Goal: Information Seeking & Learning: Learn about a topic

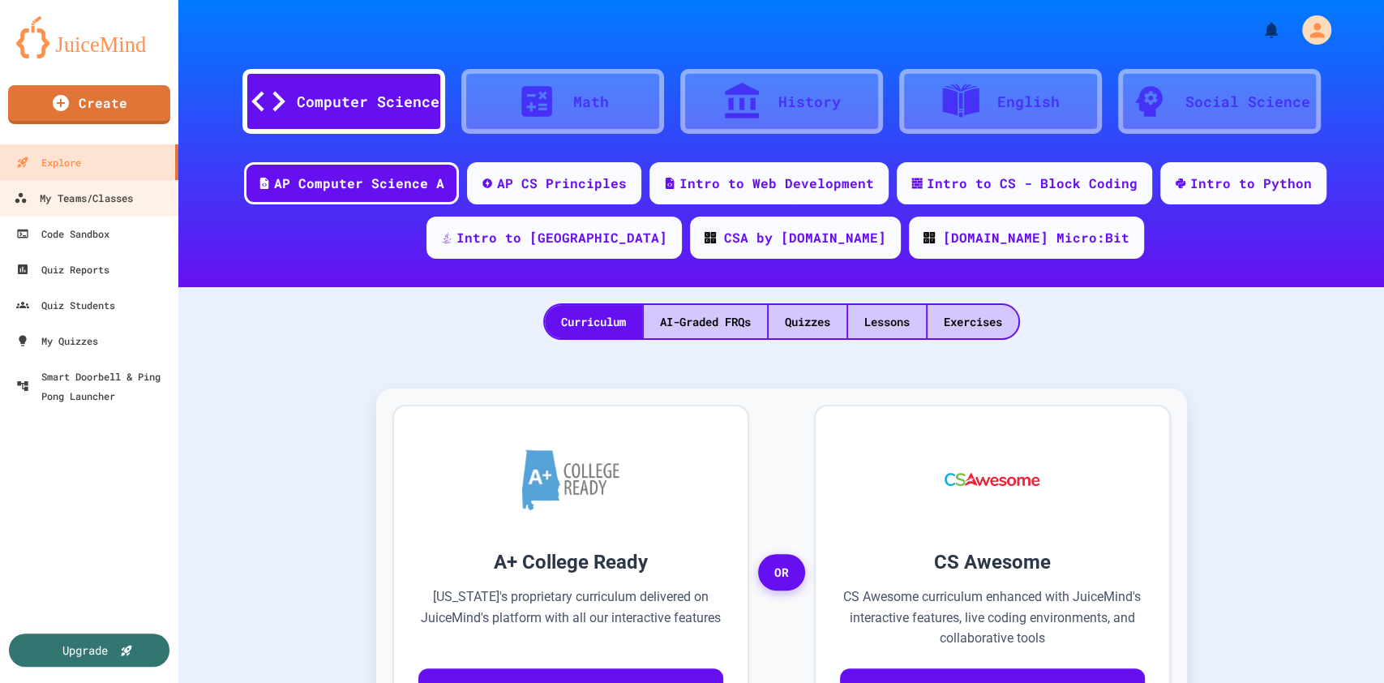
click at [114, 204] on div "My Teams/Classes" at bounding box center [73, 198] width 119 height 20
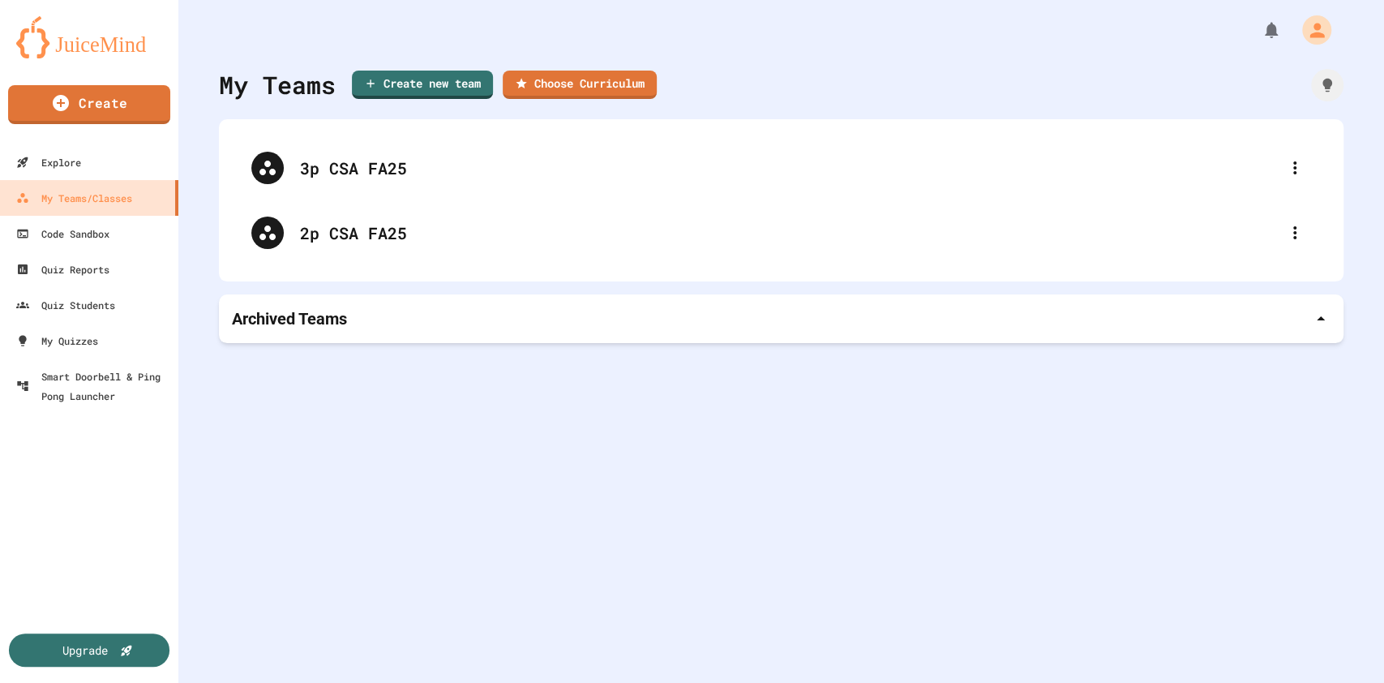
click at [1285, 239] on icon at bounding box center [1294, 232] width 19 height 19
click at [340, 682] on div at bounding box center [692, 684] width 1384 height 0
click at [340, 230] on div "2p CSA FA25" at bounding box center [789, 233] width 979 height 24
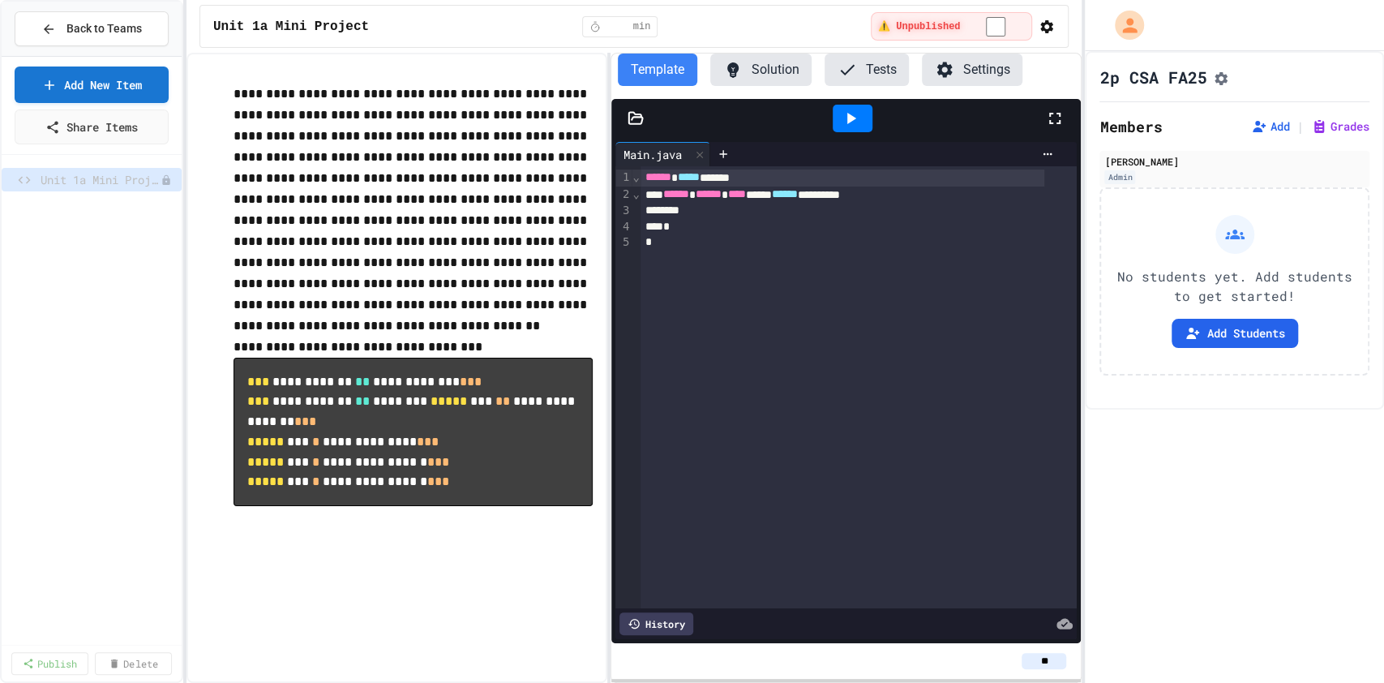
click at [1214, 341] on button "Add Students" at bounding box center [1235, 333] width 127 height 29
click at [92, 26] on span "Back to Teams" at bounding box center [103, 28] width 75 height 17
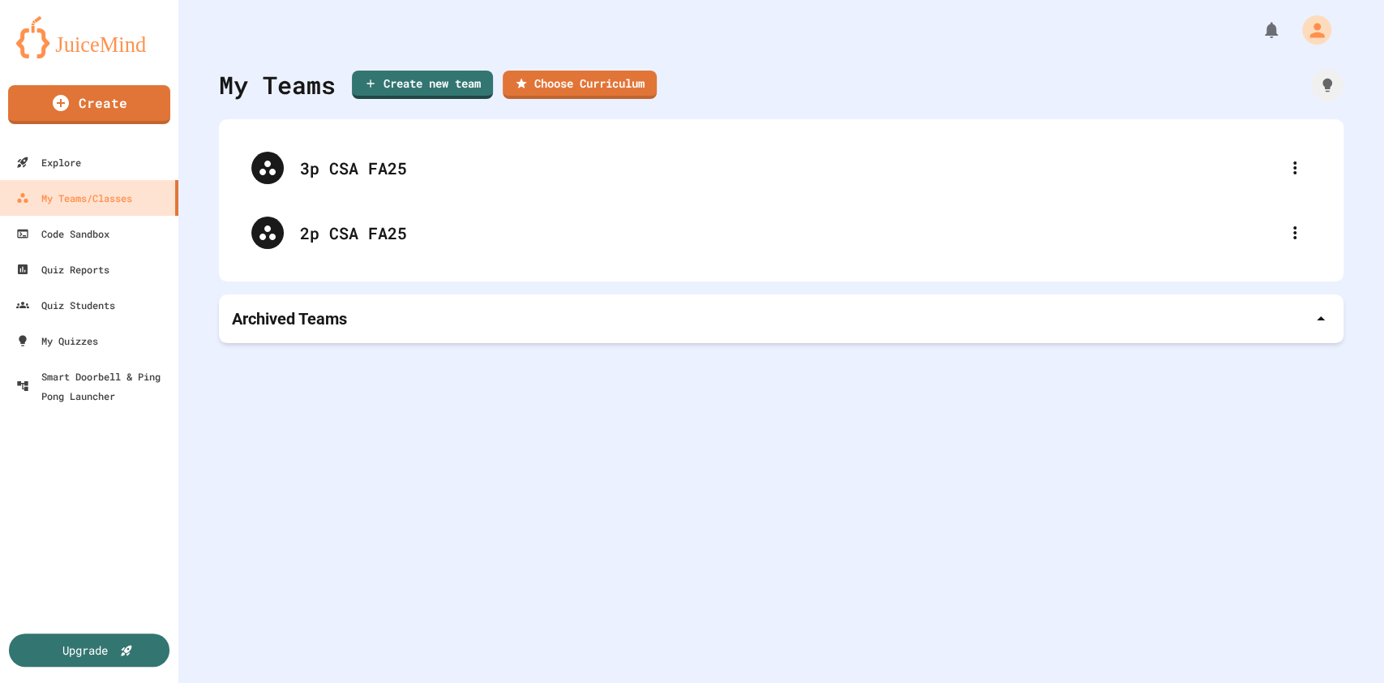
click at [584, 229] on div "2p CSA FA25" at bounding box center [789, 233] width 979 height 24
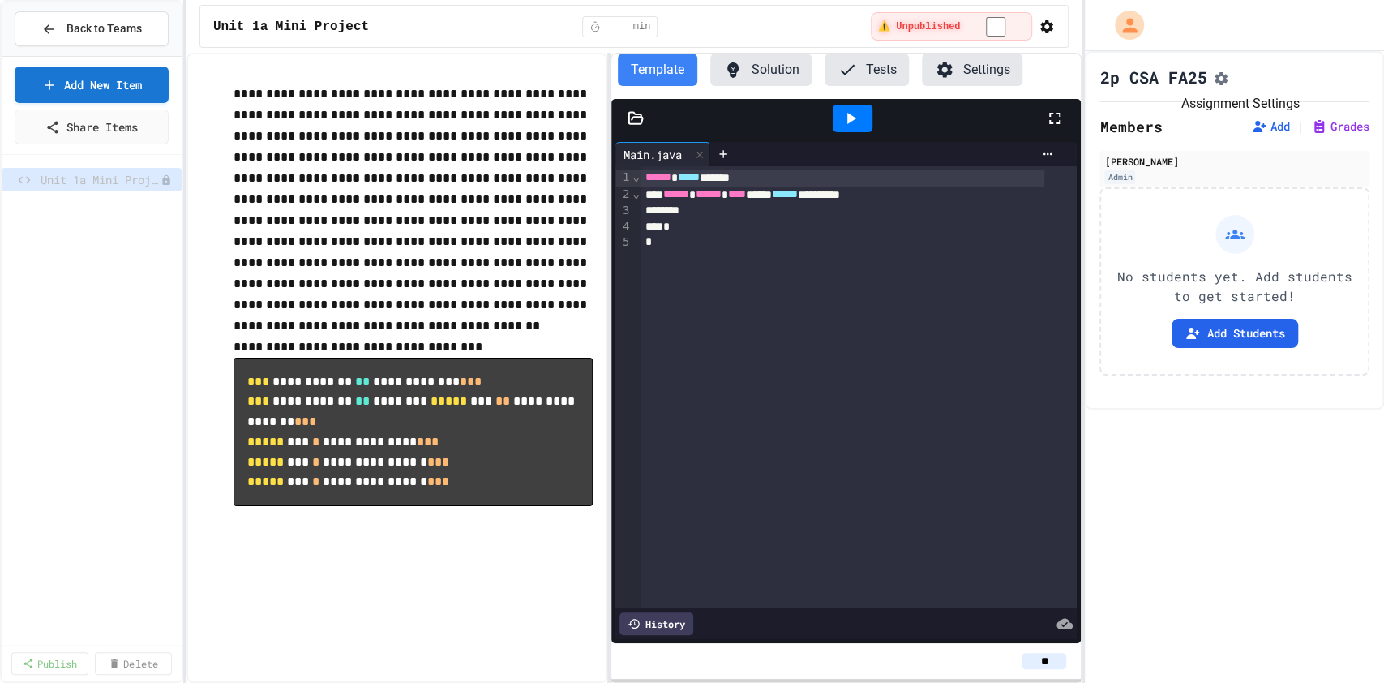
click at [1227, 85] on icon "Assignment Settings" at bounding box center [1222, 78] width 13 height 13
click at [105, 30] on span "Back to Teams" at bounding box center [103, 28] width 75 height 17
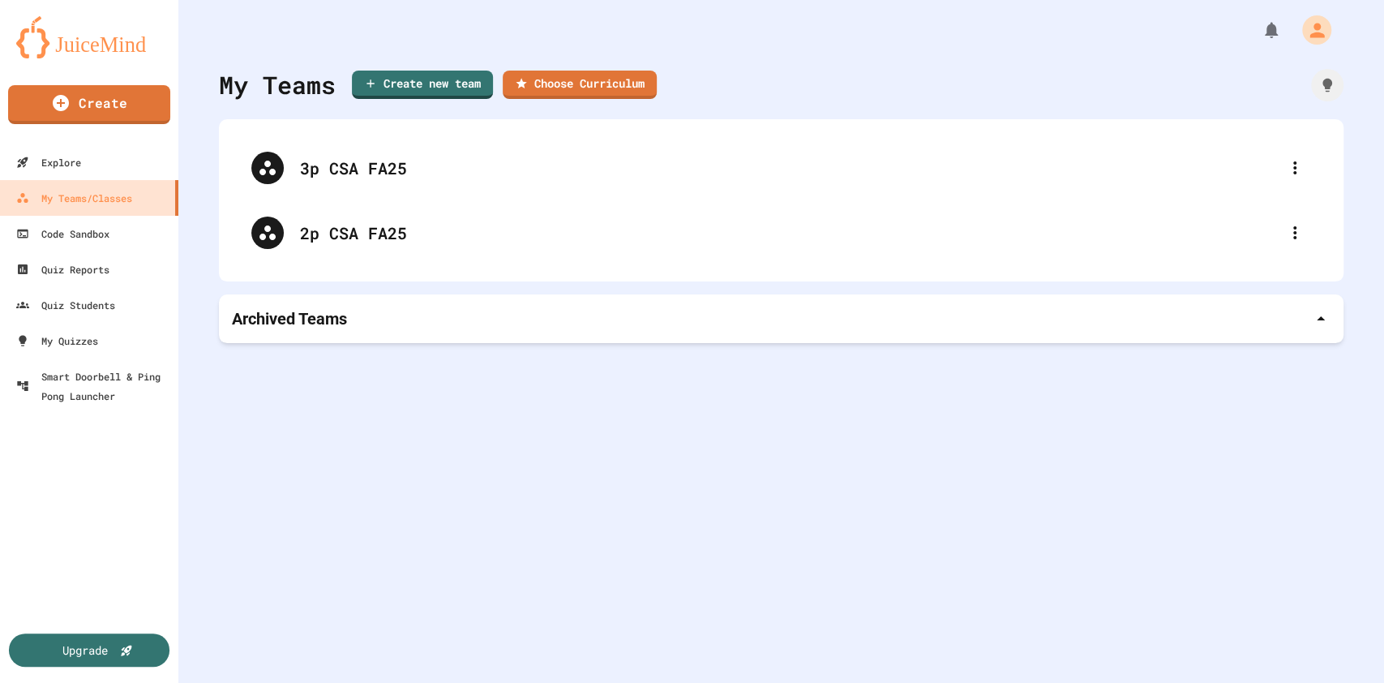
click at [1285, 164] on icon at bounding box center [1294, 167] width 19 height 19
click at [1116, 682] on div at bounding box center [692, 684] width 1384 height 0
click at [388, 172] on div "3p CSA FA25" at bounding box center [789, 168] width 979 height 24
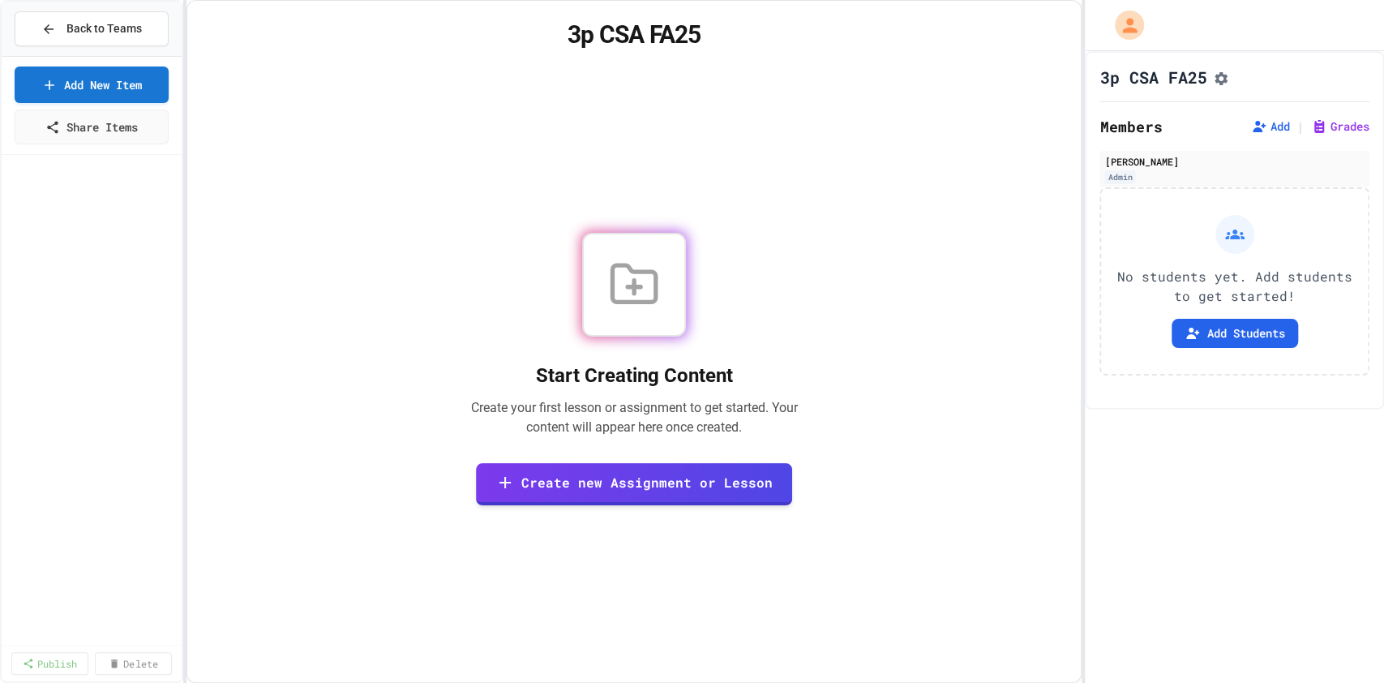
click at [1263, 133] on button "Add" at bounding box center [1270, 126] width 39 height 16
click at [144, 31] on button "Back to Teams" at bounding box center [92, 28] width 154 height 35
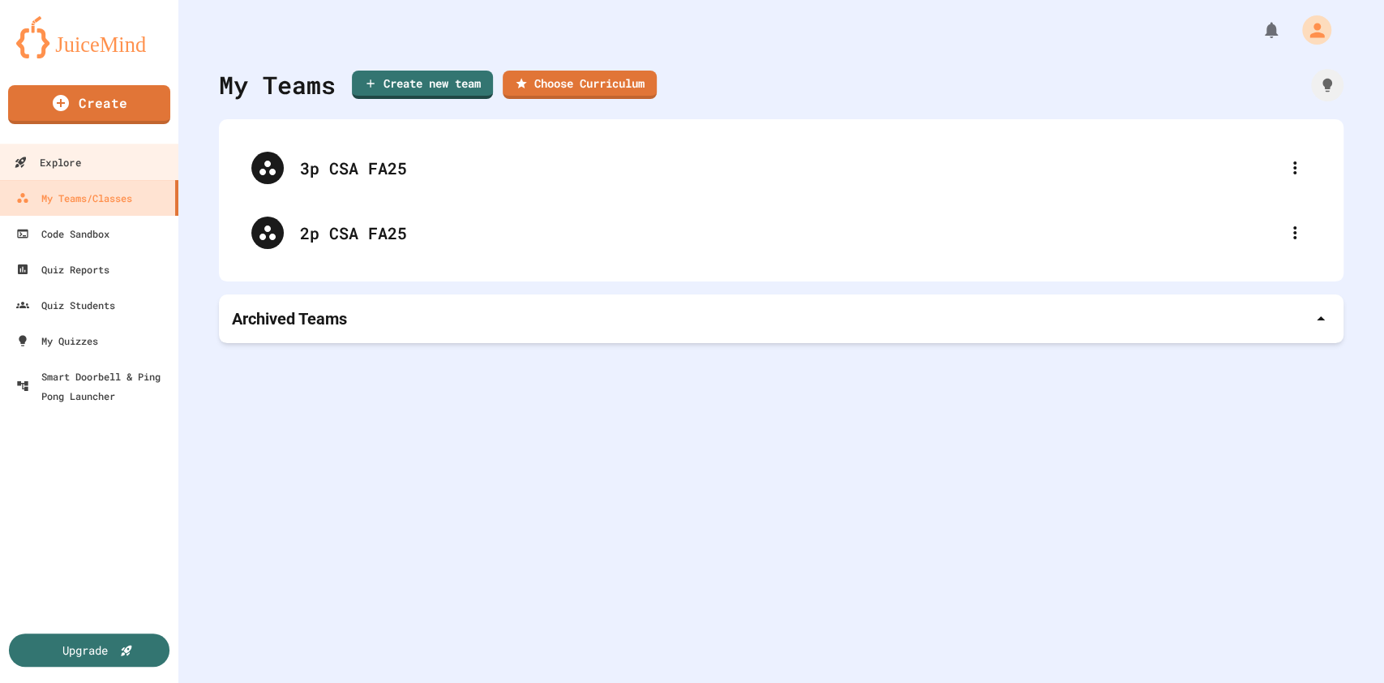
click at [120, 144] on link "Explore" at bounding box center [90, 162] width 184 height 36
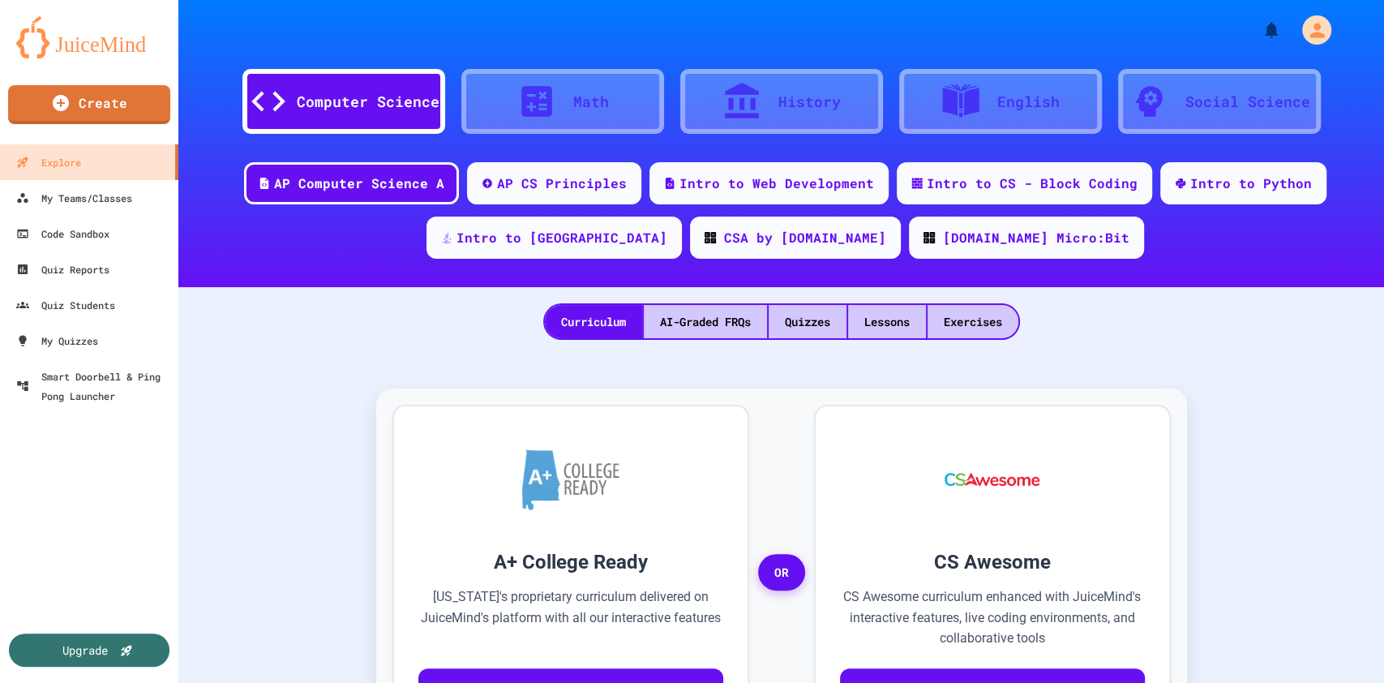
click at [791, 316] on div "Quizzes" at bounding box center [808, 321] width 78 height 33
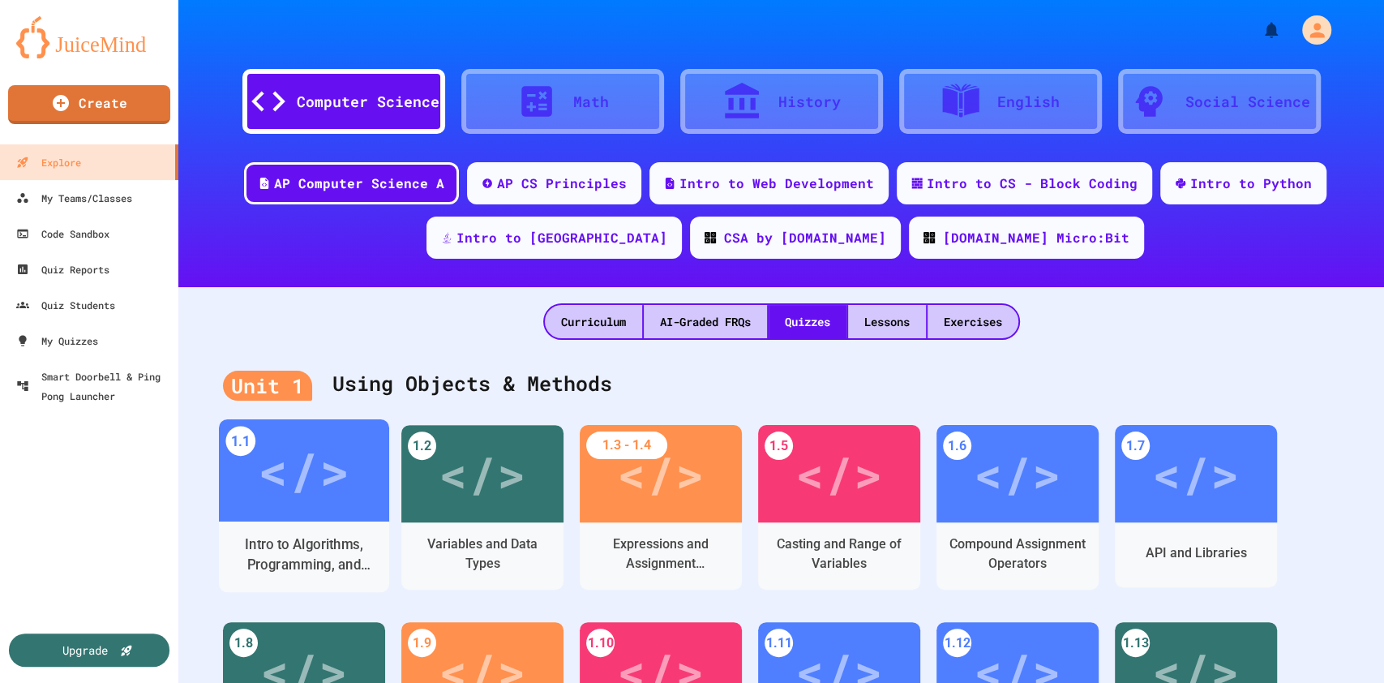
click at [318, 496] on div "</>" at bounding box center [304, 470] width 92 height 77
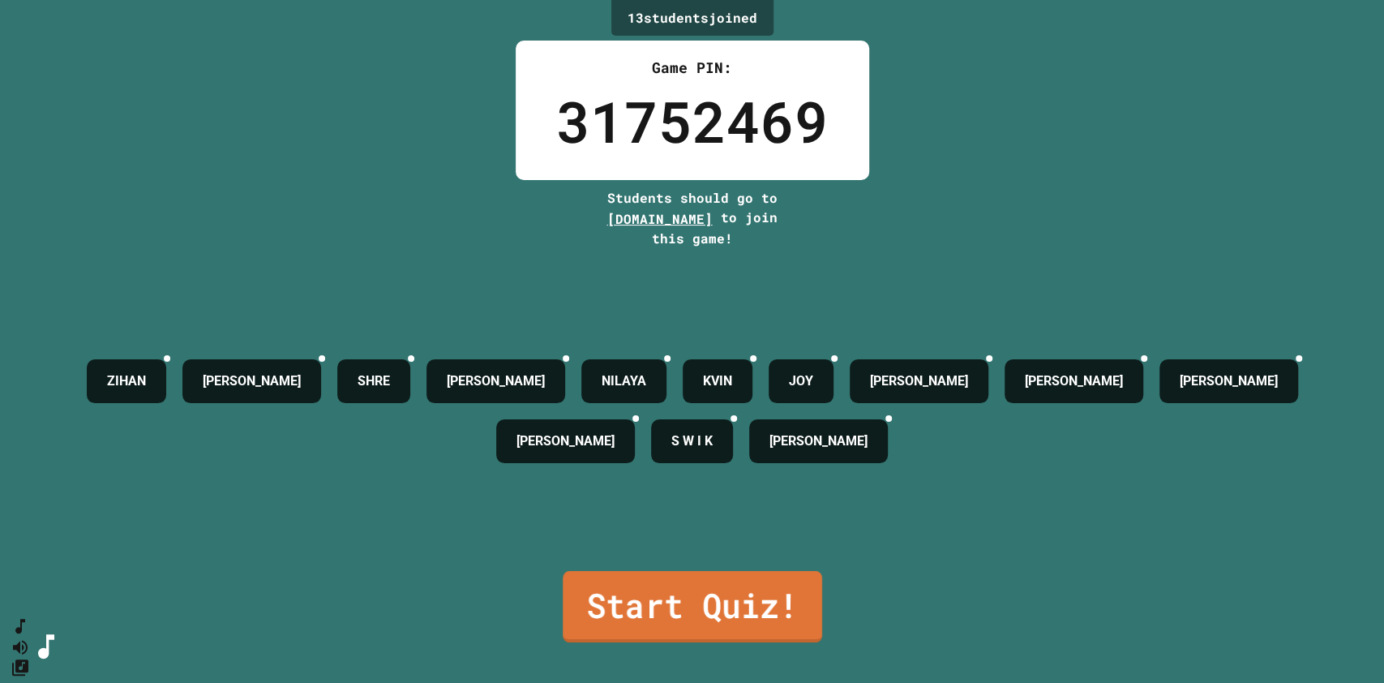
click at [659, 588] on link "Start Quiz!" at bounding box center [693, 606] width 260 height 71
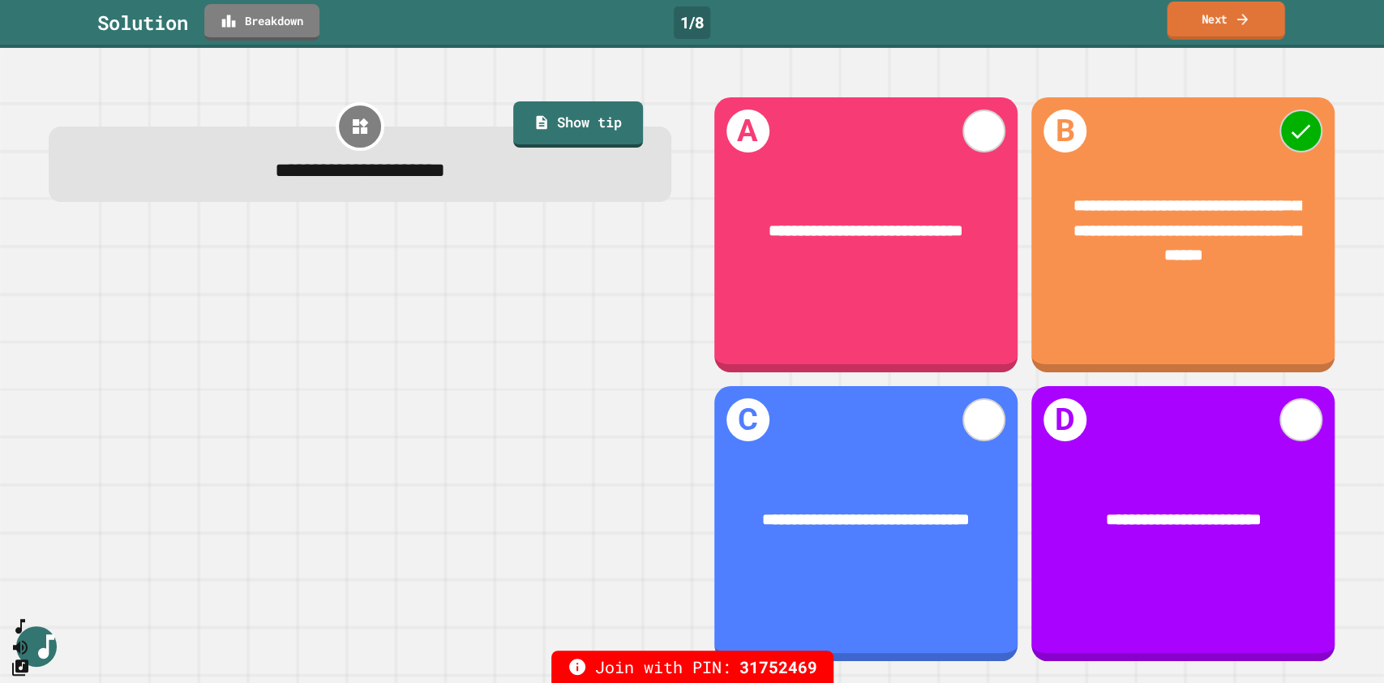
click at [1212, 6] on link "Next" at bounding box center [1226, 21] width 118 height 38
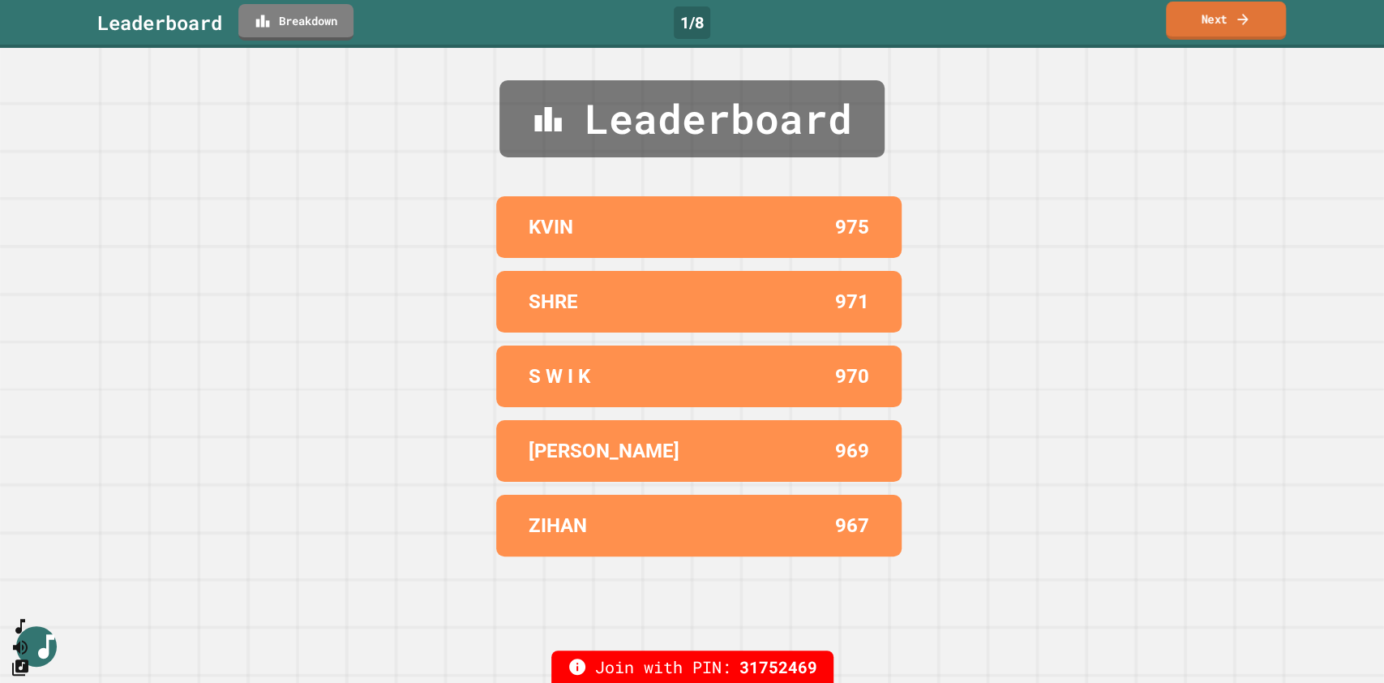
click at [1208, 15] on link "Next" at bounding box center [1226, 21] width 120 height 38
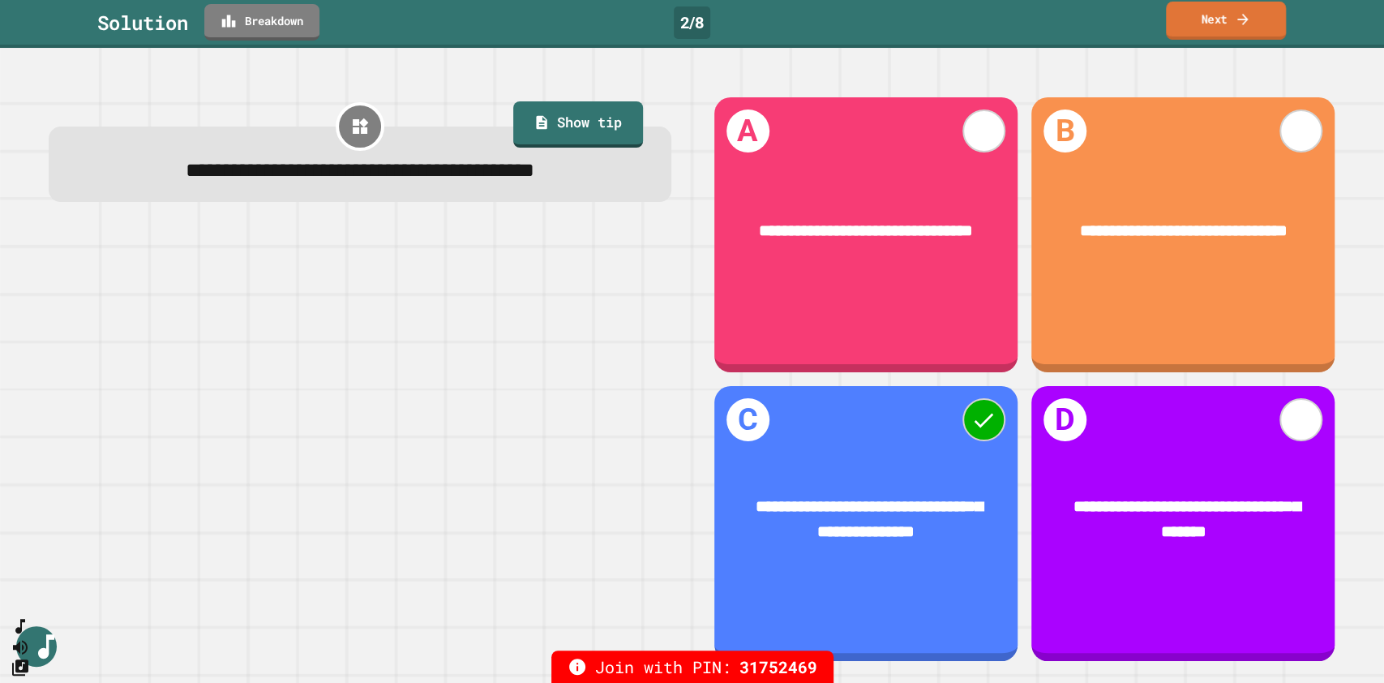
click at [1208, 15] on link "Next" at bounding box center [1226, 21] width 120 height 38
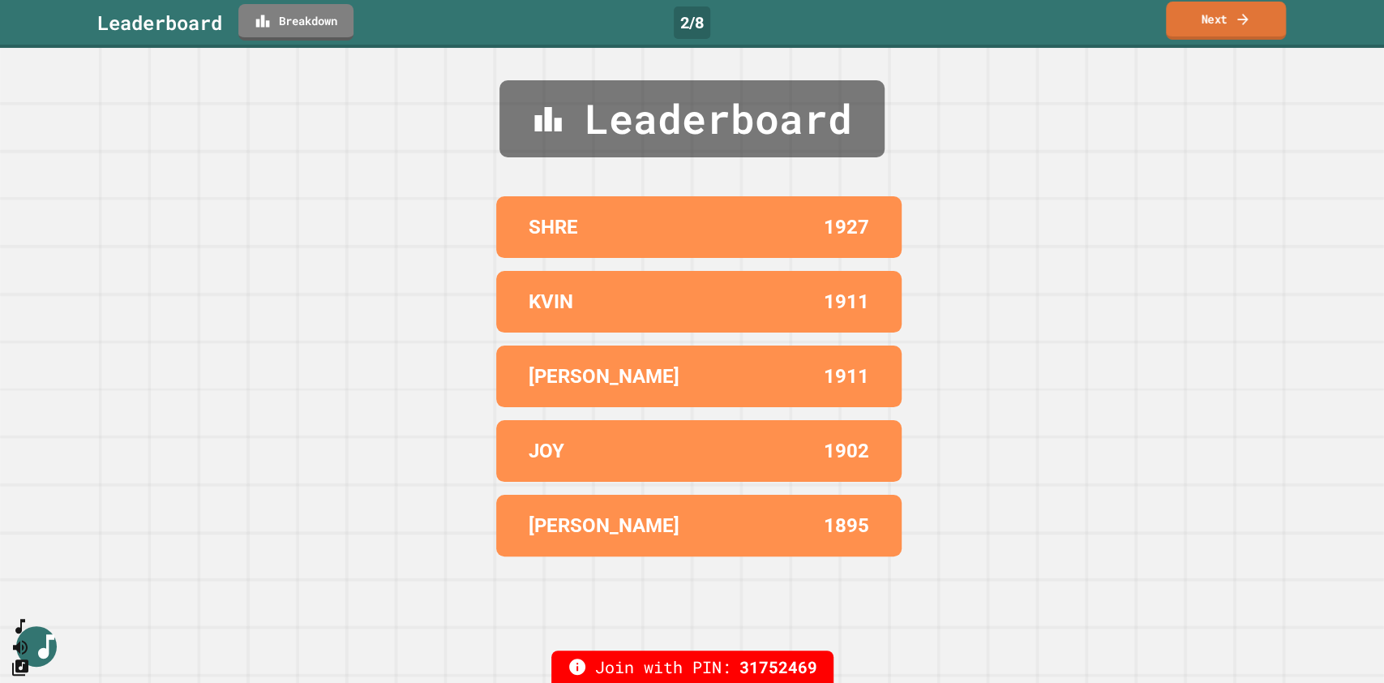
click at [1208, 15] on link "Next" at bounding box center [1226, 21] width 120 height 38
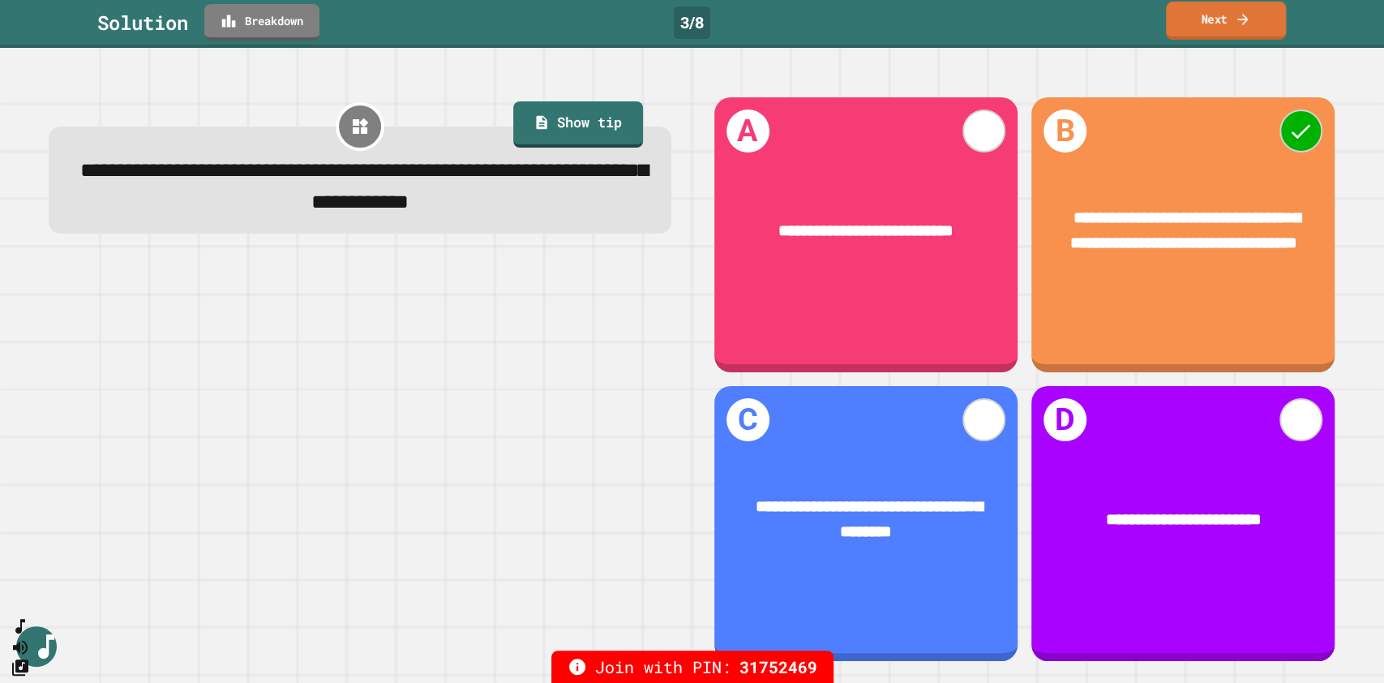
click at [1201, 10] on link "Next" at bounding box center [1226, 21] width 120 height 38
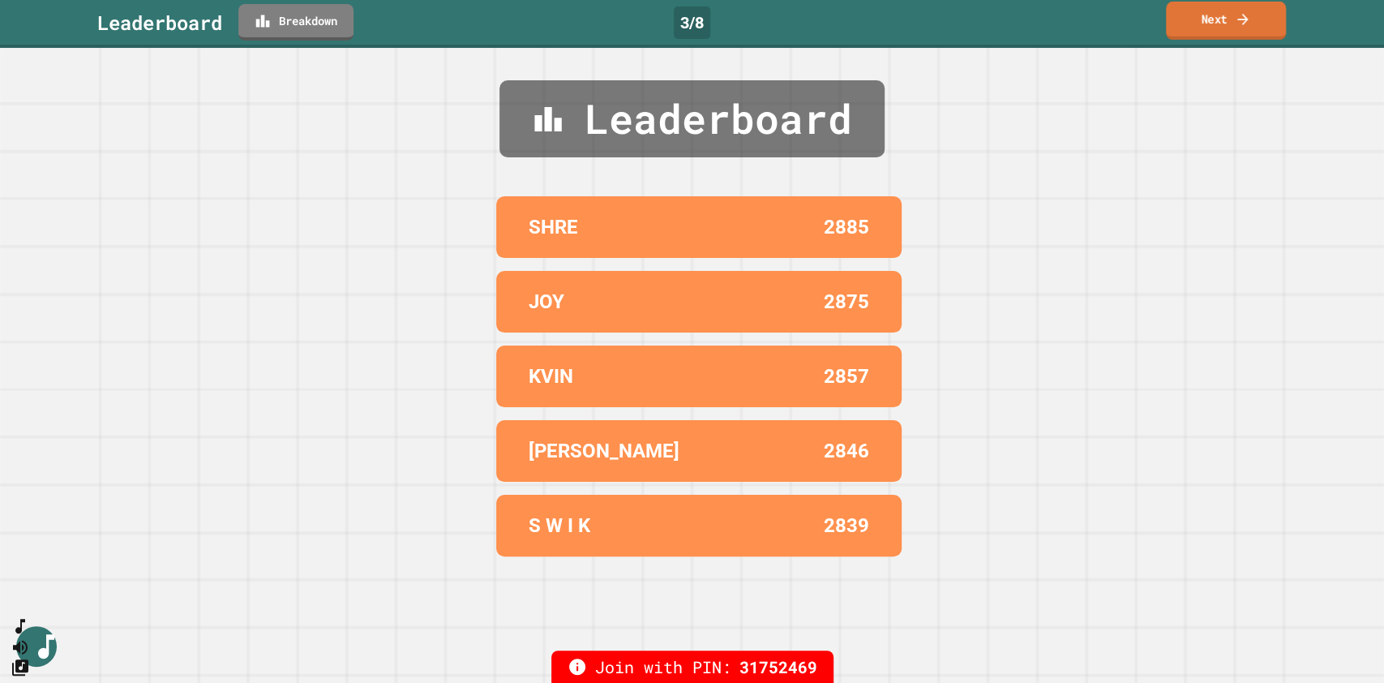
click at [1201, 10] on link "Next" at bounding box center [1226, 21] width 120 height 38
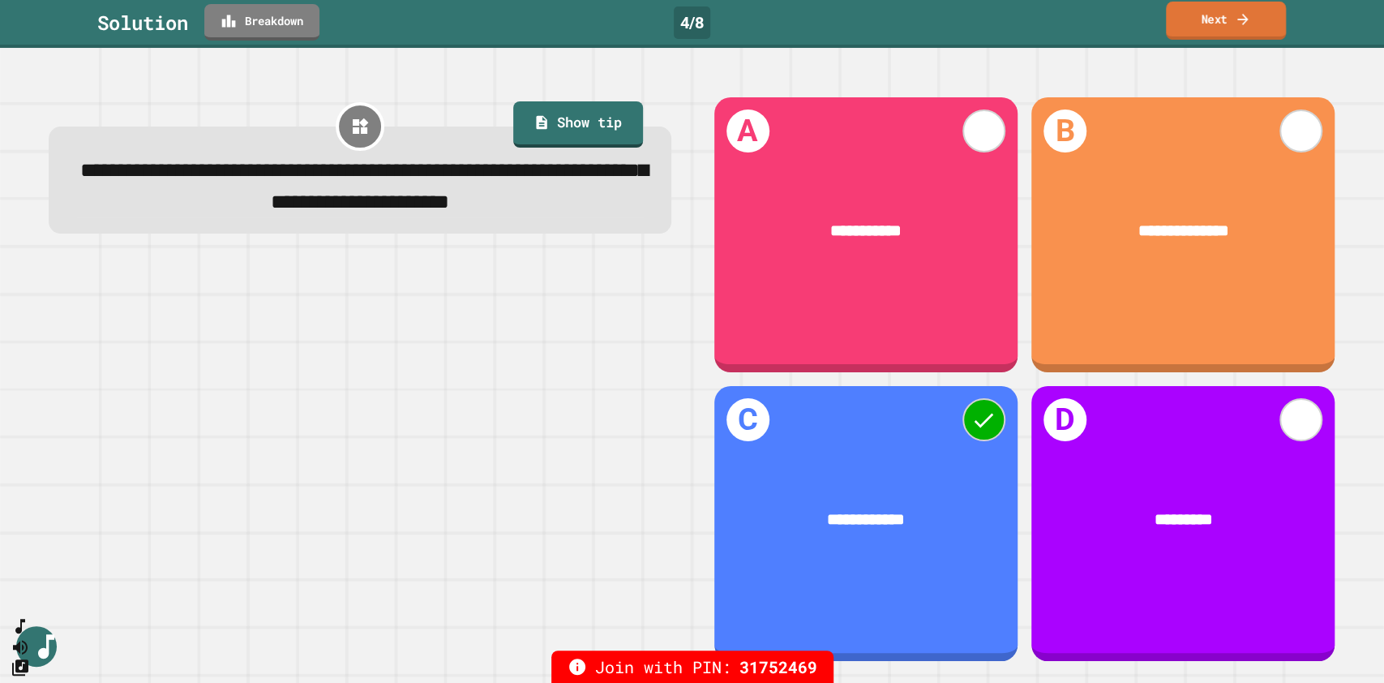
click at [1201, 10] on link "Next" at bounding box center [1226, 21] width 120 height 38
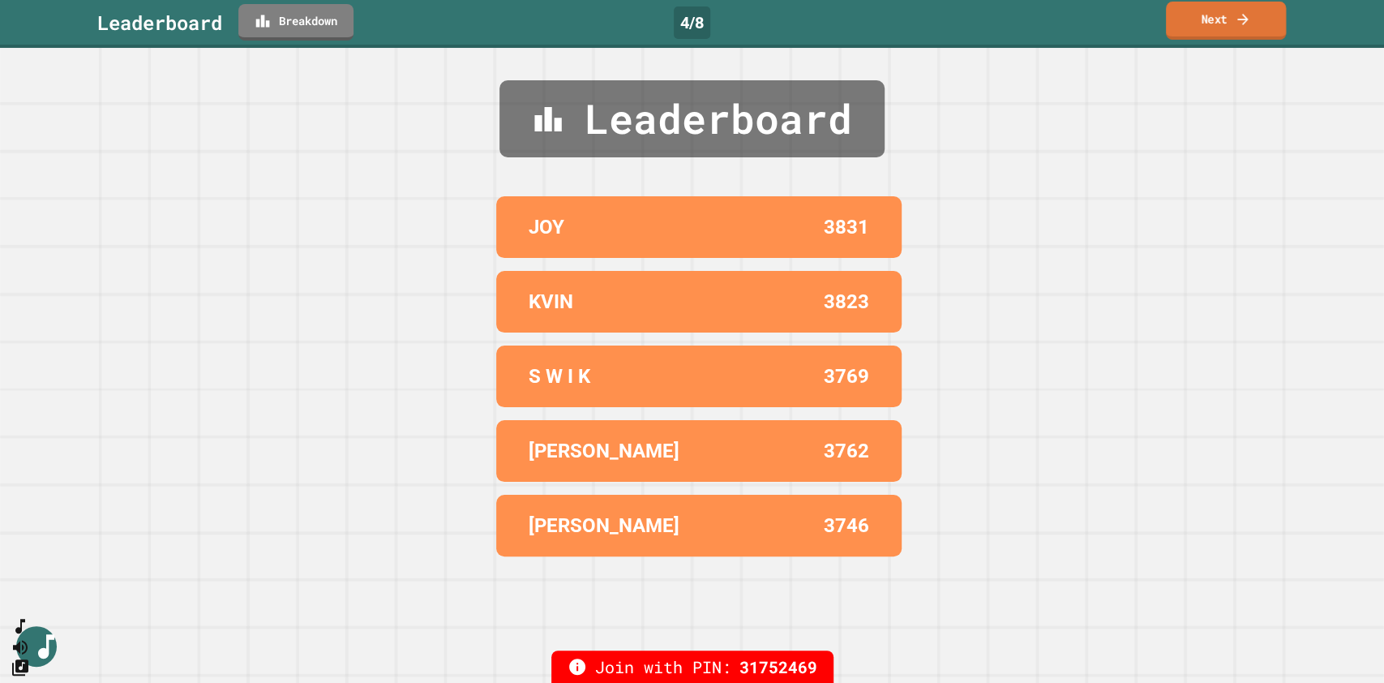
click at [1201, 10] on link "Next" at bounding box center [1226, 21] width 120 height 38
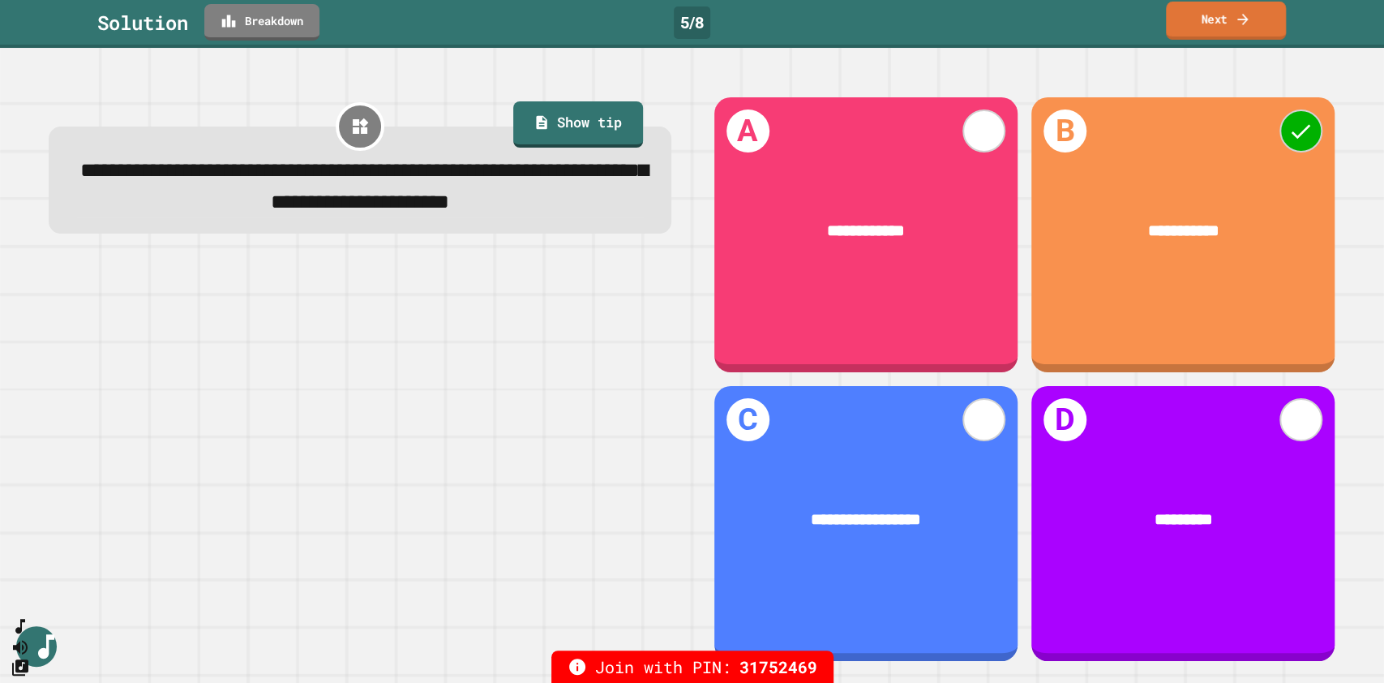
click at [1201, 10] on link "Next" at bounding box center [1226, 21] width 120 height 38
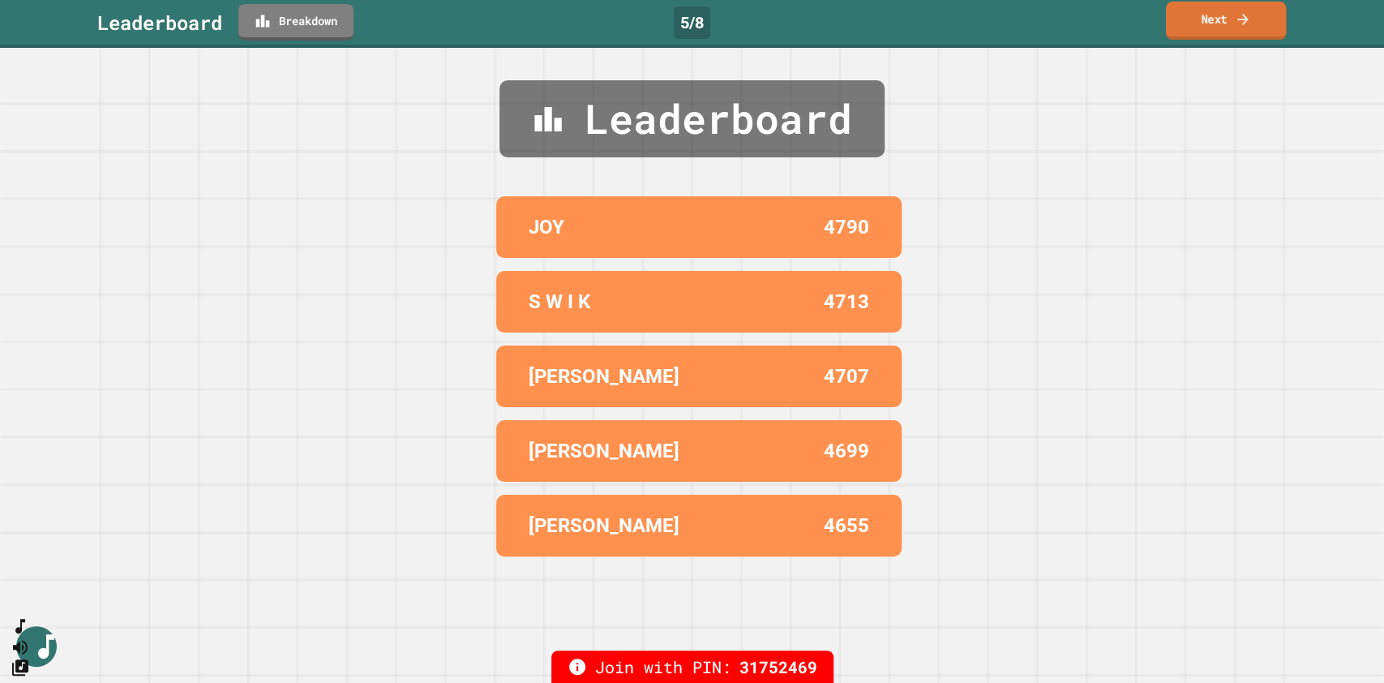
click at [1201, 10] on link "Next" at bounding box center [1226, 21] width 120 height 38
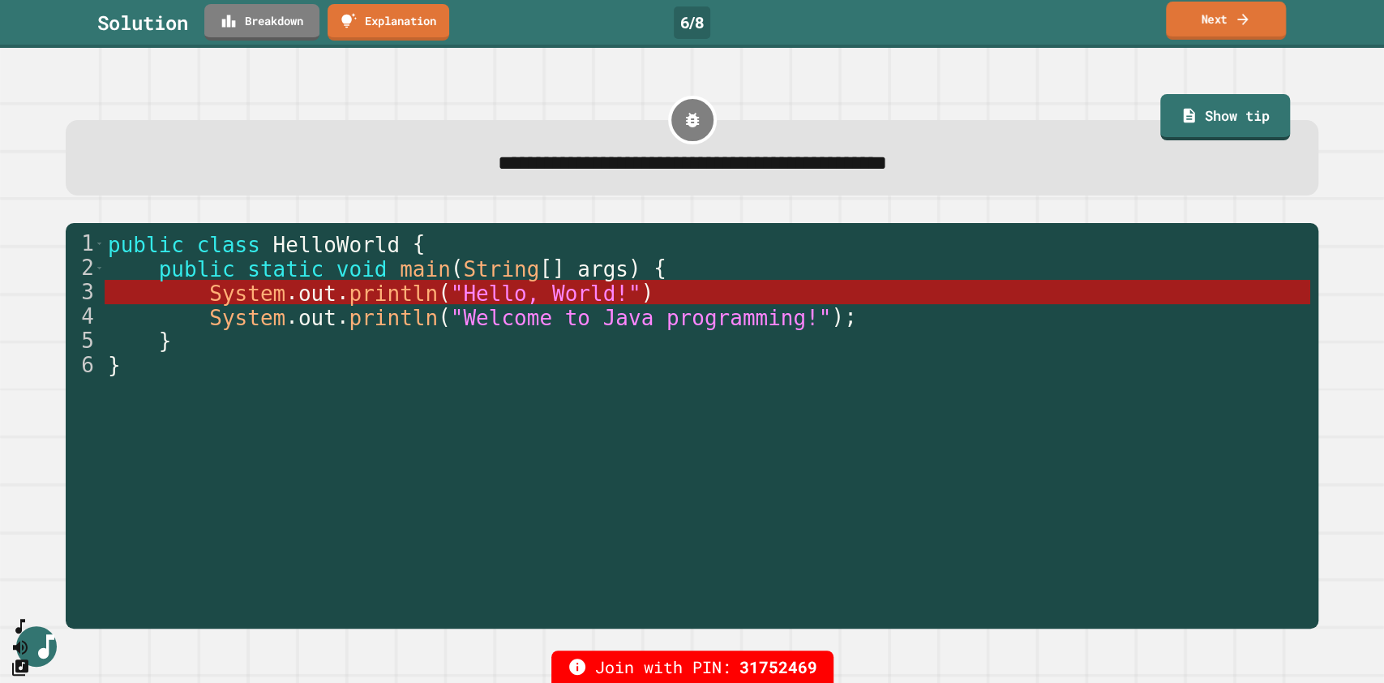
click at [1201, 10] on link "Next" at bounding box center [1226, 21] width 120 height 38
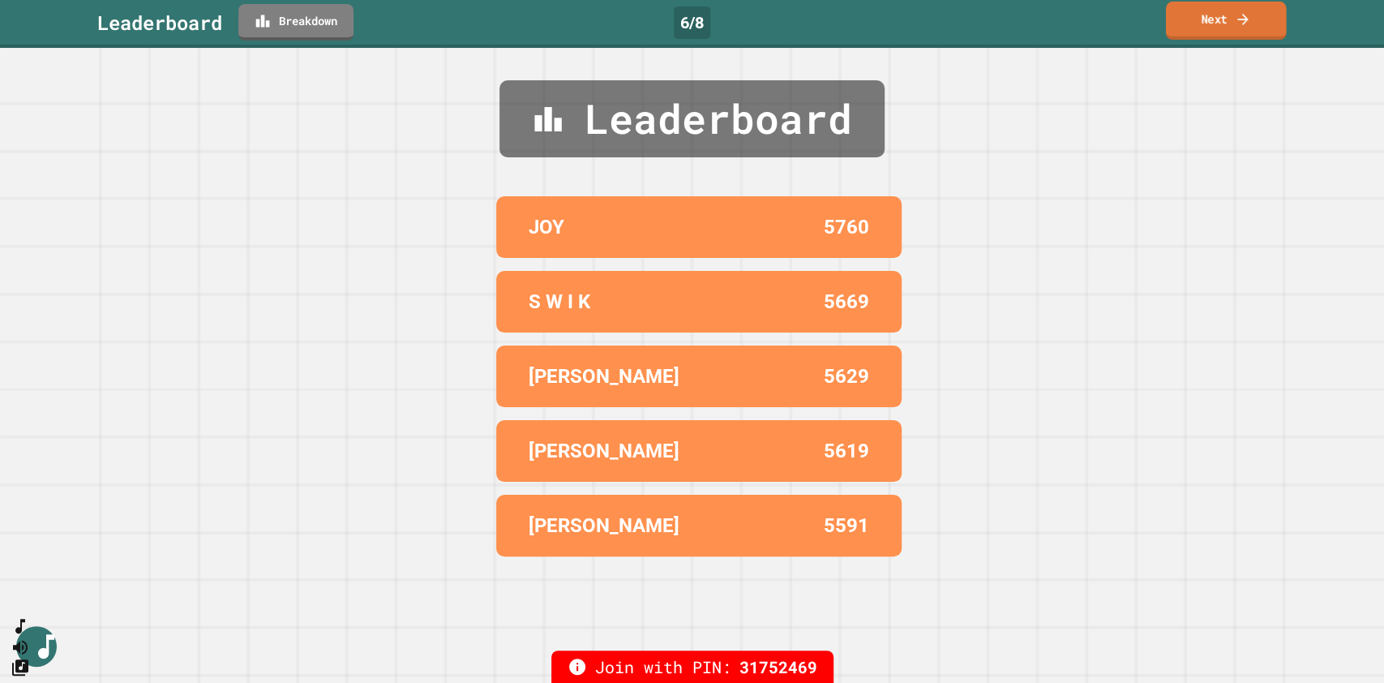
click at [1201, 10] on link "Next" at bounding box center [1226, 21] width 120 height 38
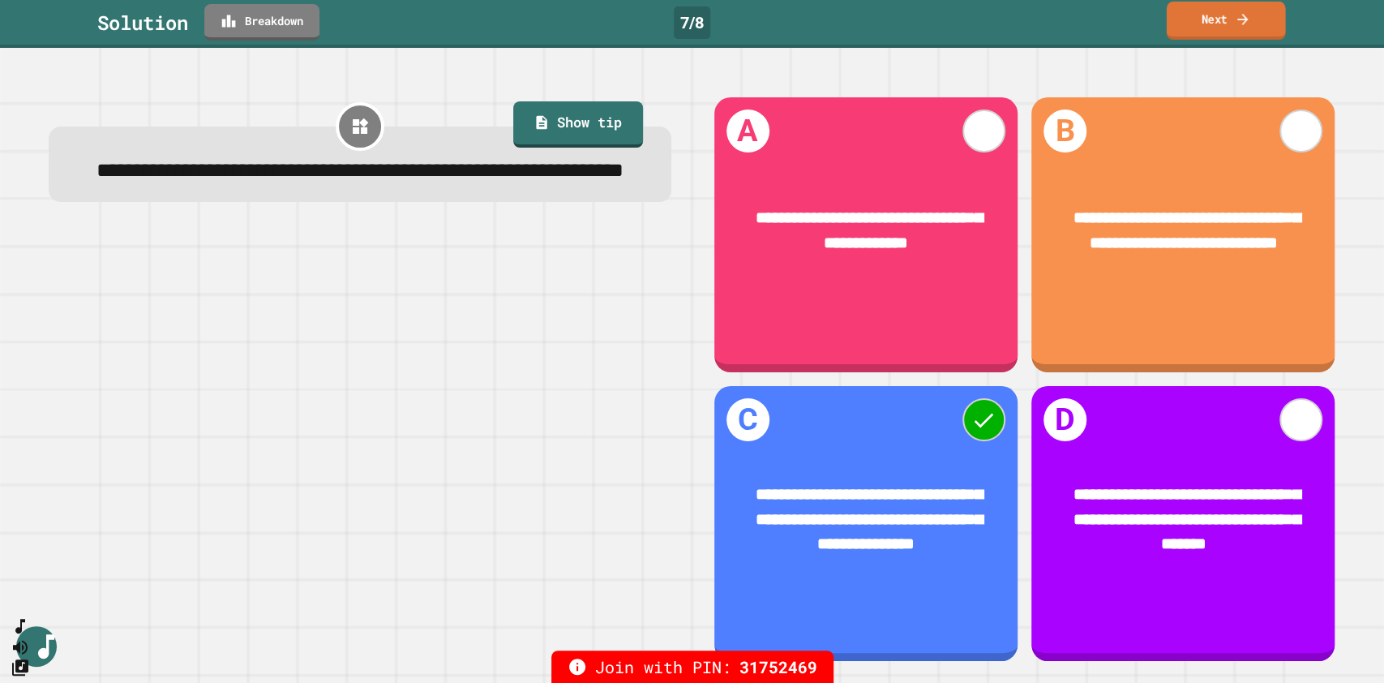
click at [1207, 16] on link "Next" at bounding box center [1226, 21] width 119 height 38
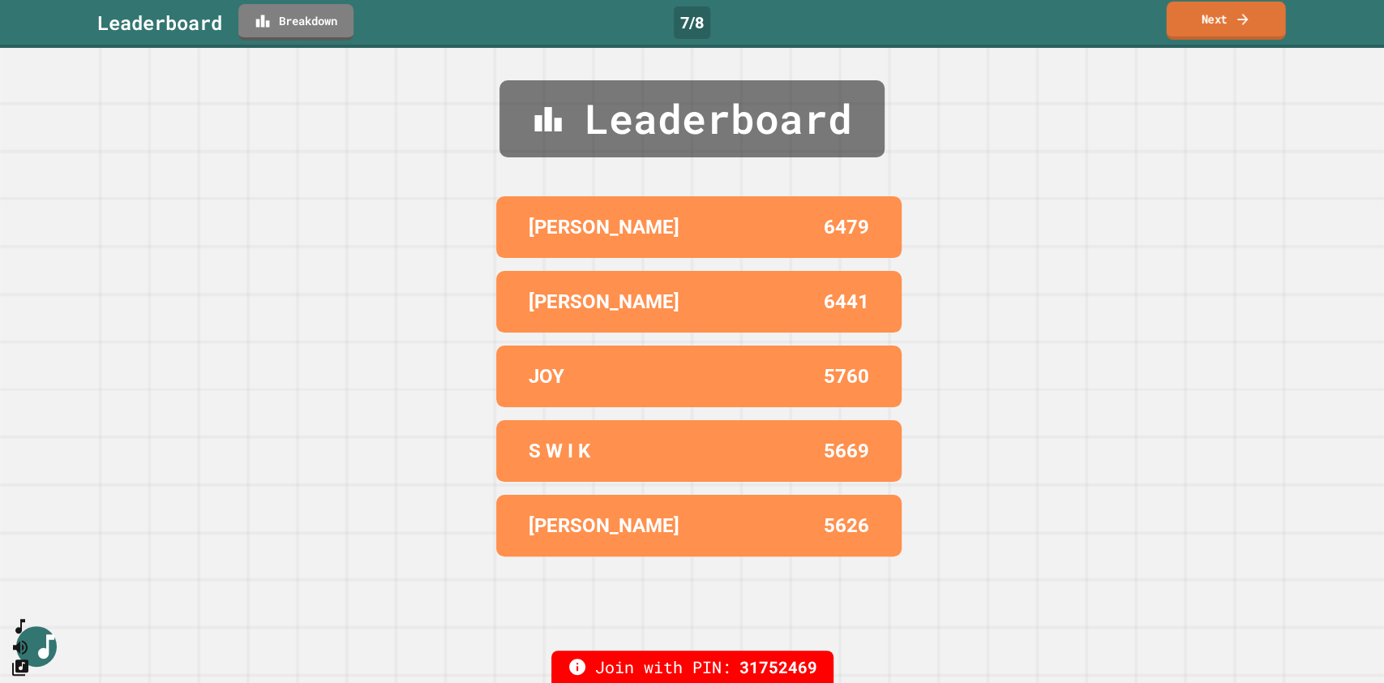
click at [1207, 16] on link "Next" at bounding box center [1225, 21] width 119 height 38
